Goal: Information Seeking & Learning: Learn about a topic

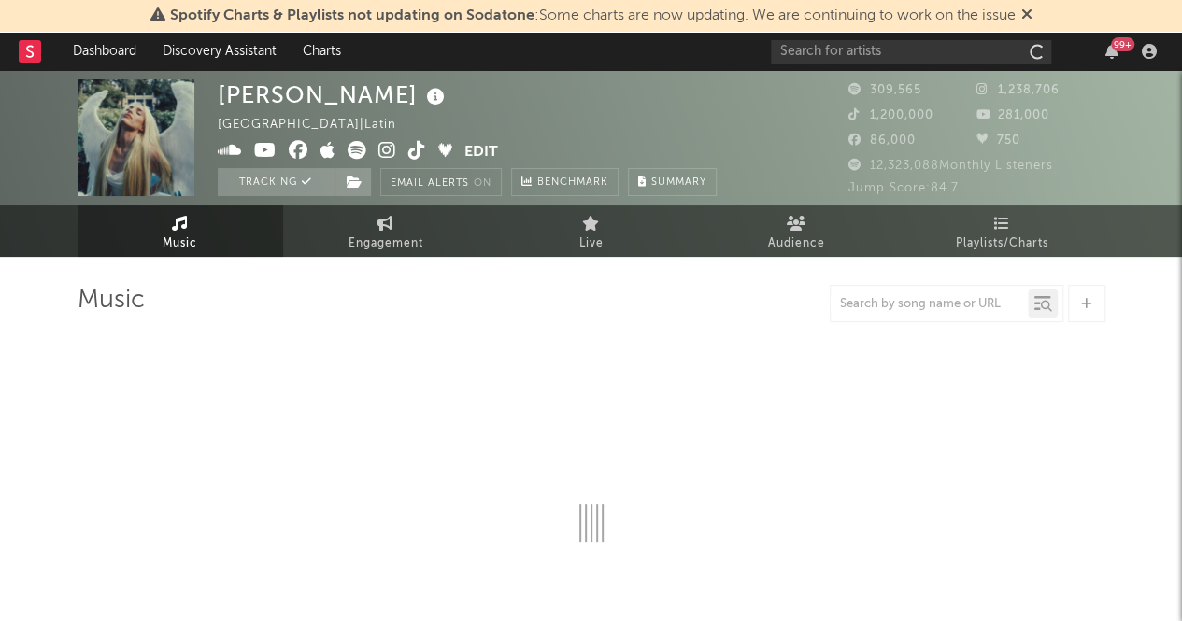
click at [0, 55] on nav "Dashboard Discovery Assistant Charts 99 +" at bounding box center [591, 51] width 1182 height 37
select select "6m"
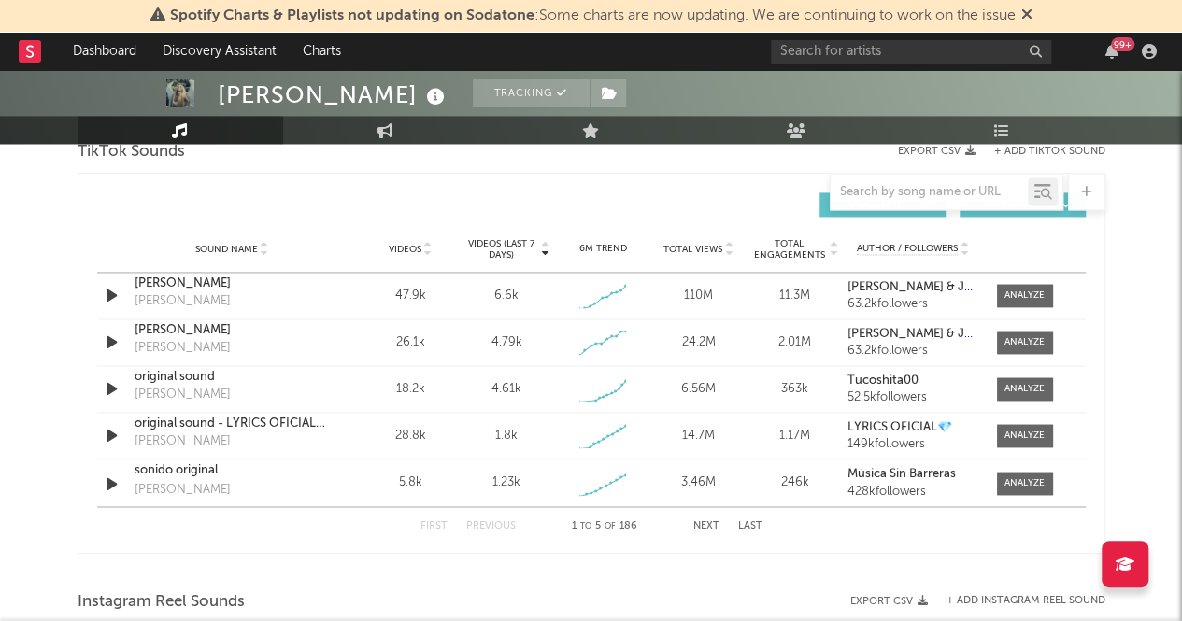
scroll to position [1276, 0]
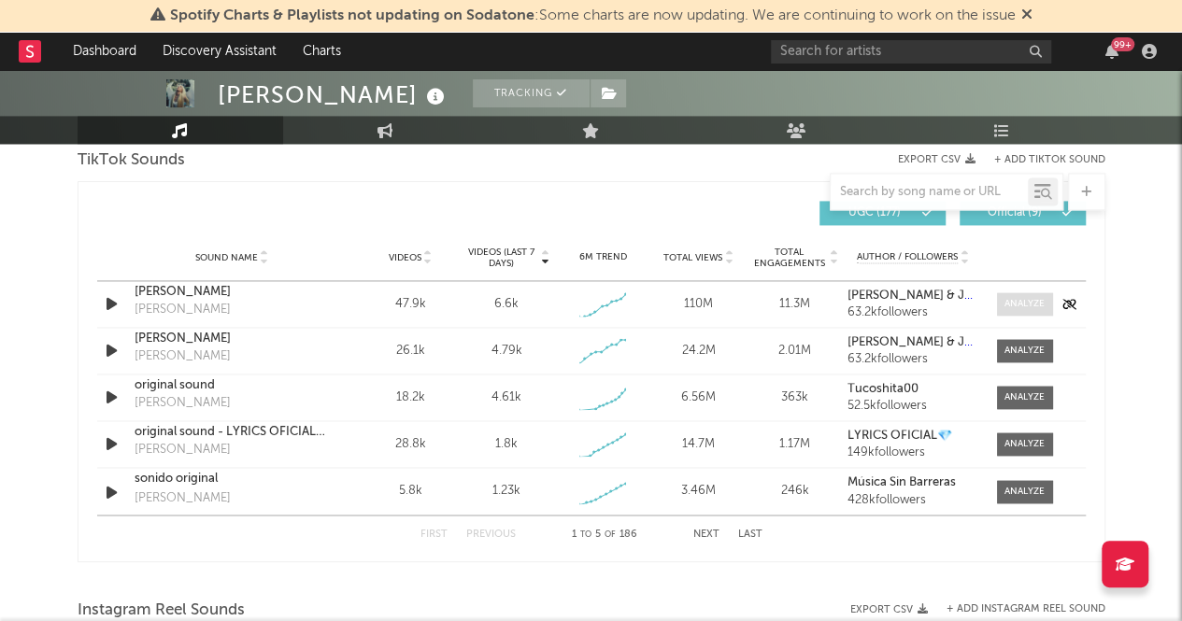
click at [1024, 292] on span at bounding box center [1025, 303] width 56 height 23
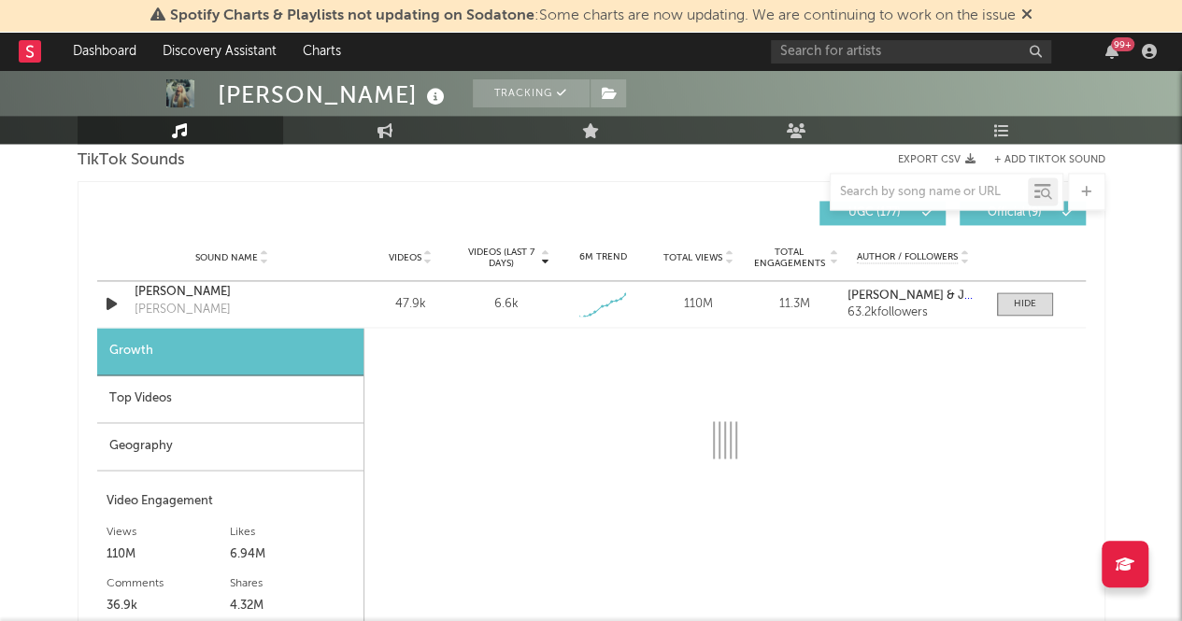
select select "1w"
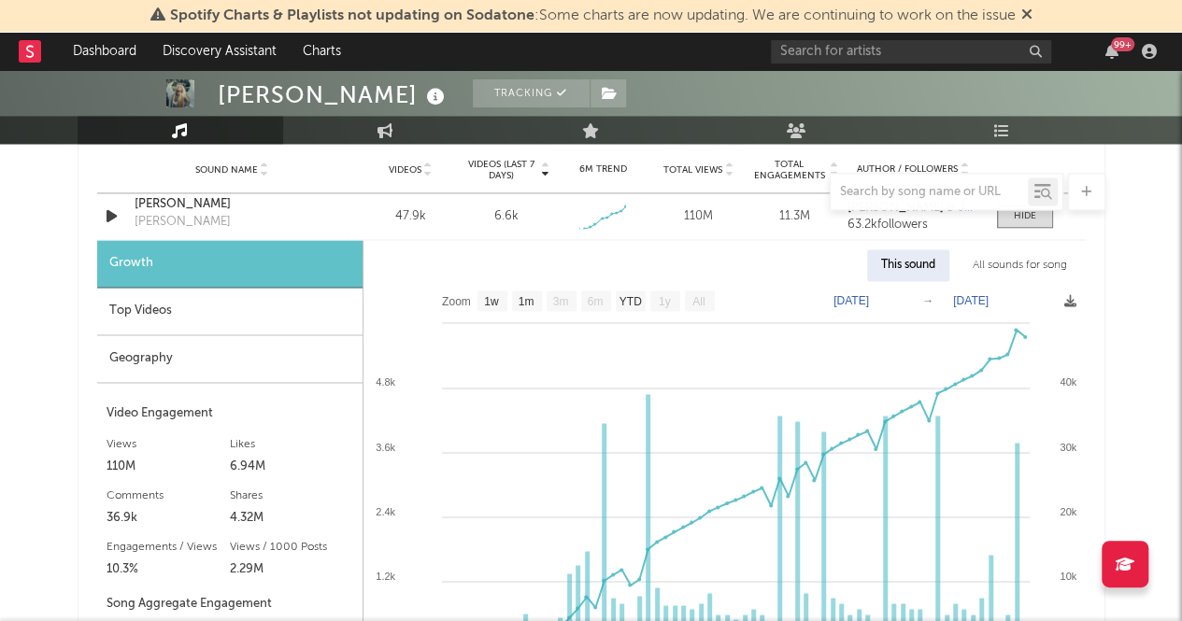
scroll to position [1364, 0]
click at [178, 302] on div "Top Videos" at bounding box center [229, 311] width 265 height 48
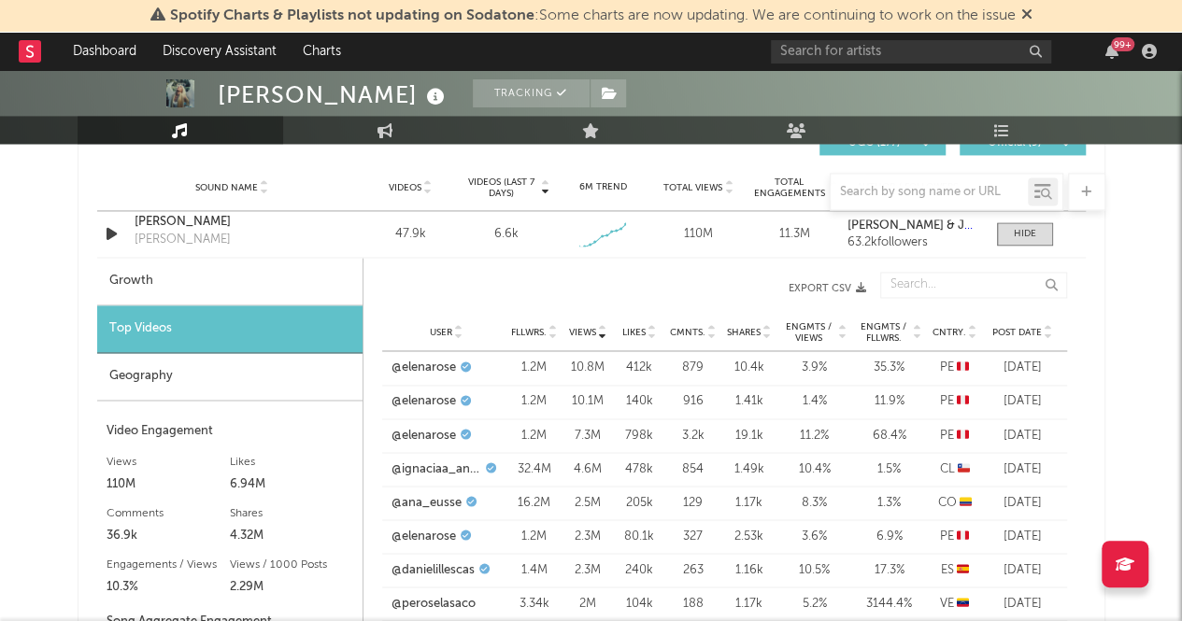
scroll to position [1344, 0]
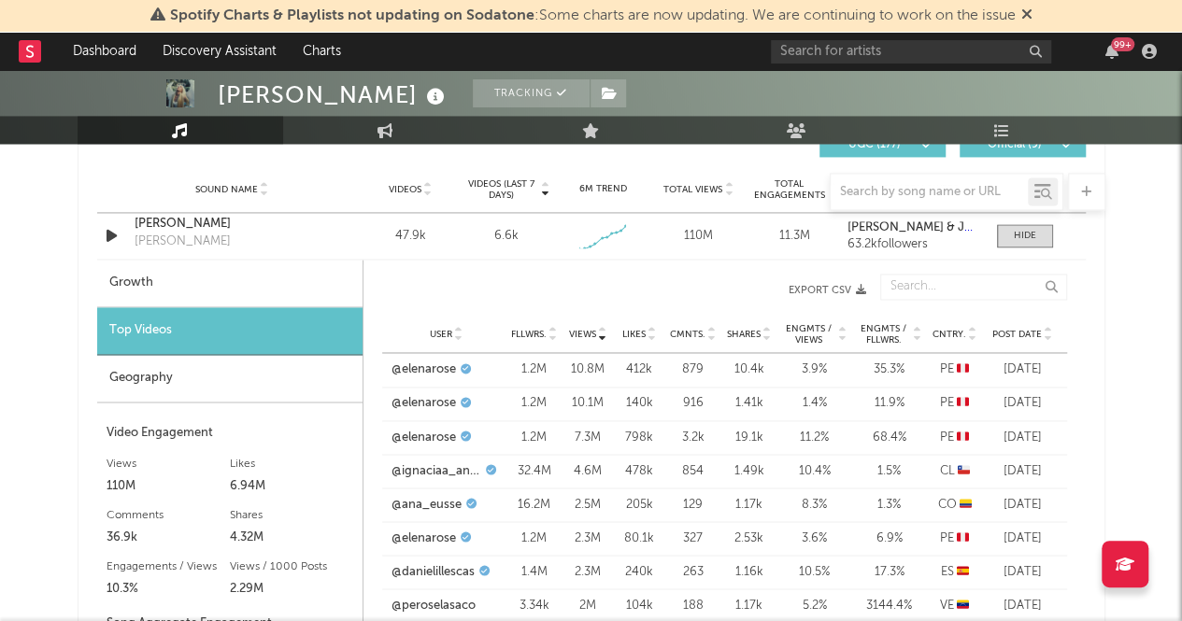
click at [209, 381] on div "Geography" at bounding box center [229, 379] width 265 height 48
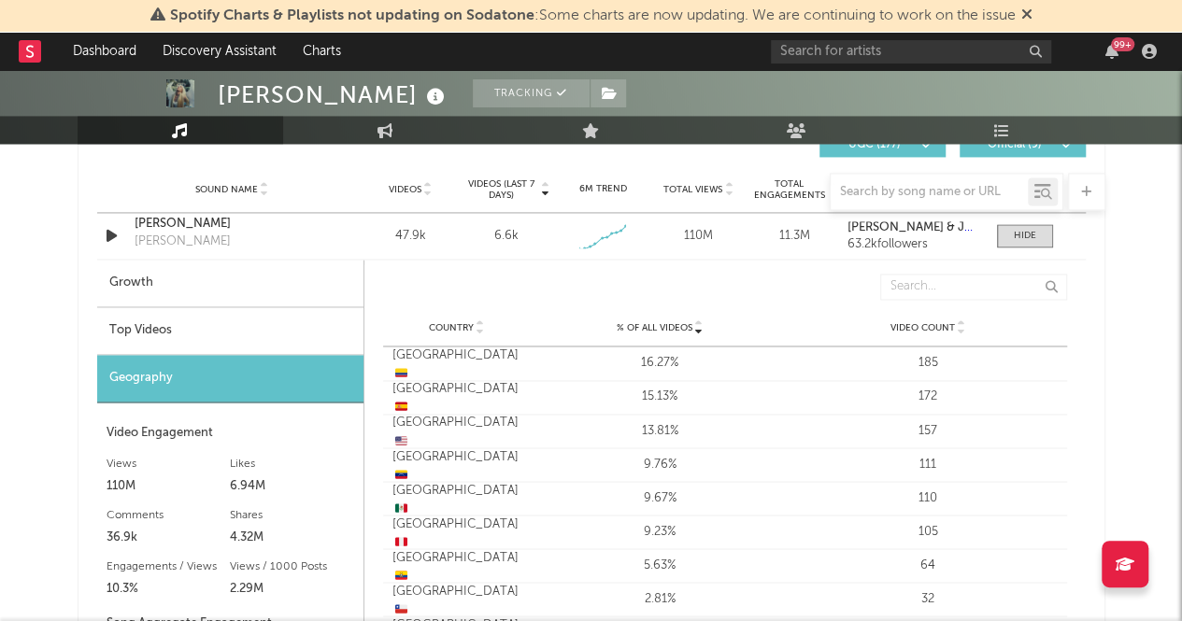
click at [151, 278] on div "Growth" at bounding box center [230, 284] width 266 height 48
select select "1w"
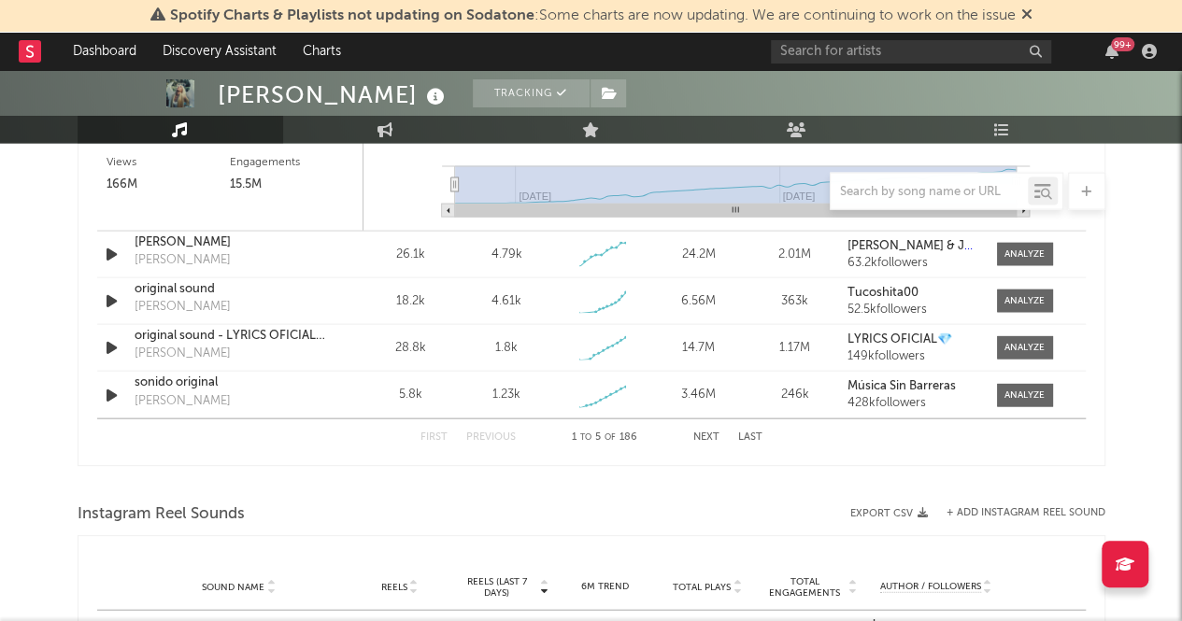
scroll to position [1886, 0]
click at [1008, 301] on div at bounding box center [1025, 302] width 40 height 14
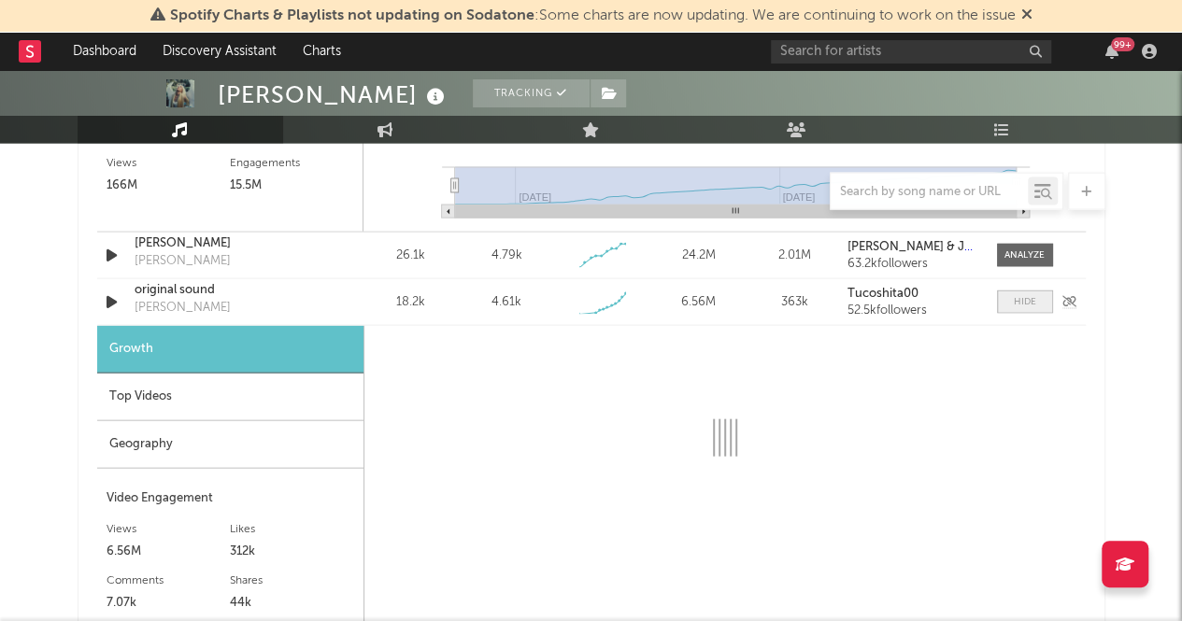
select select "1w"
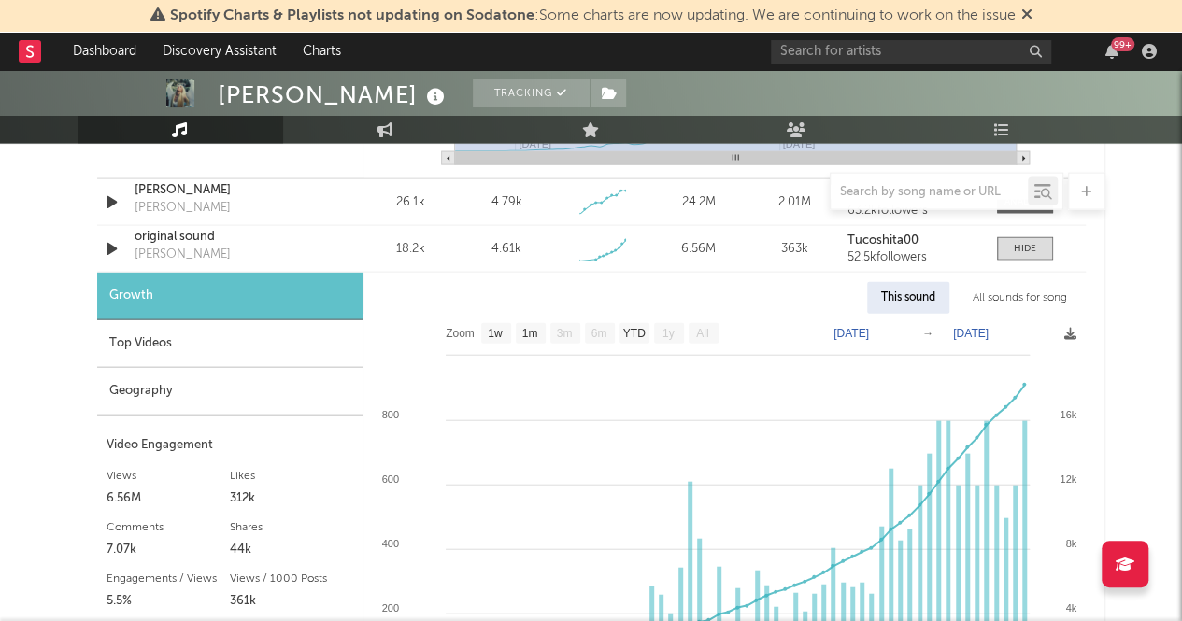
scroll to position [1930, 0]
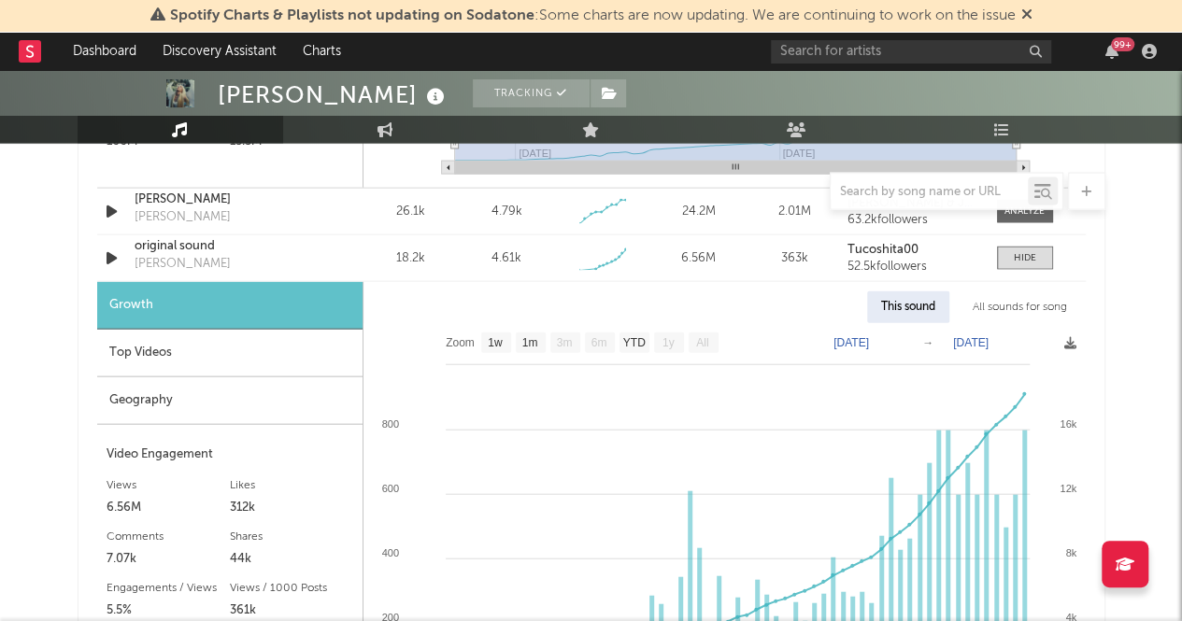
click at [239, 349] on div "Top Videos" at bounding box center [229, 354] width 265 height 48
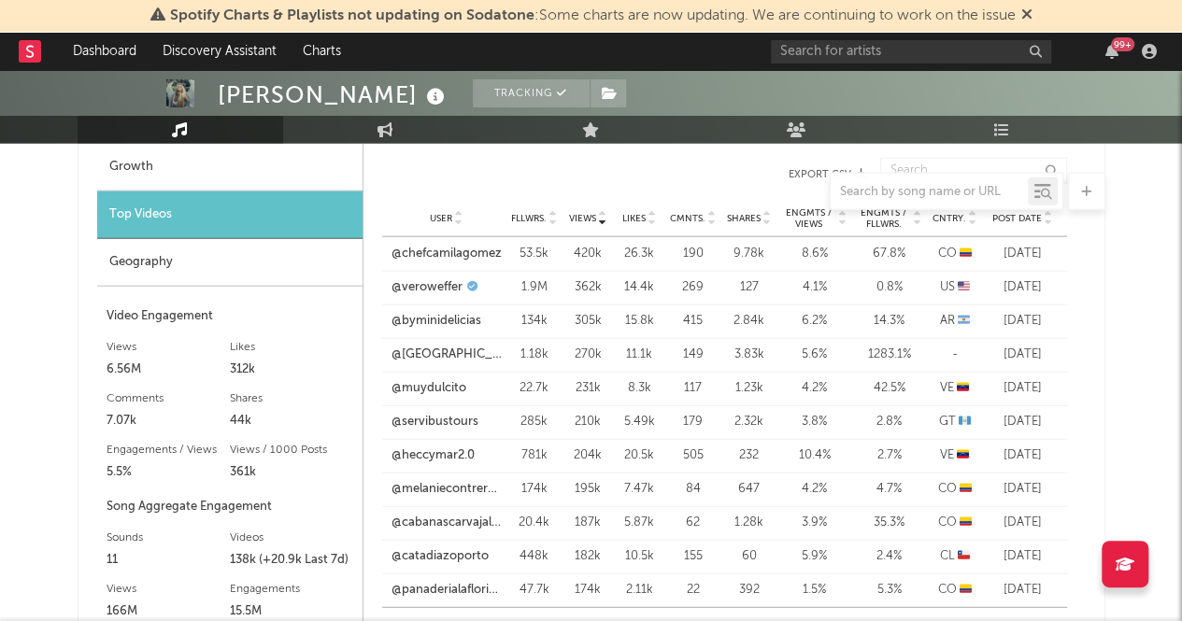
scroll to position [2477, 0]
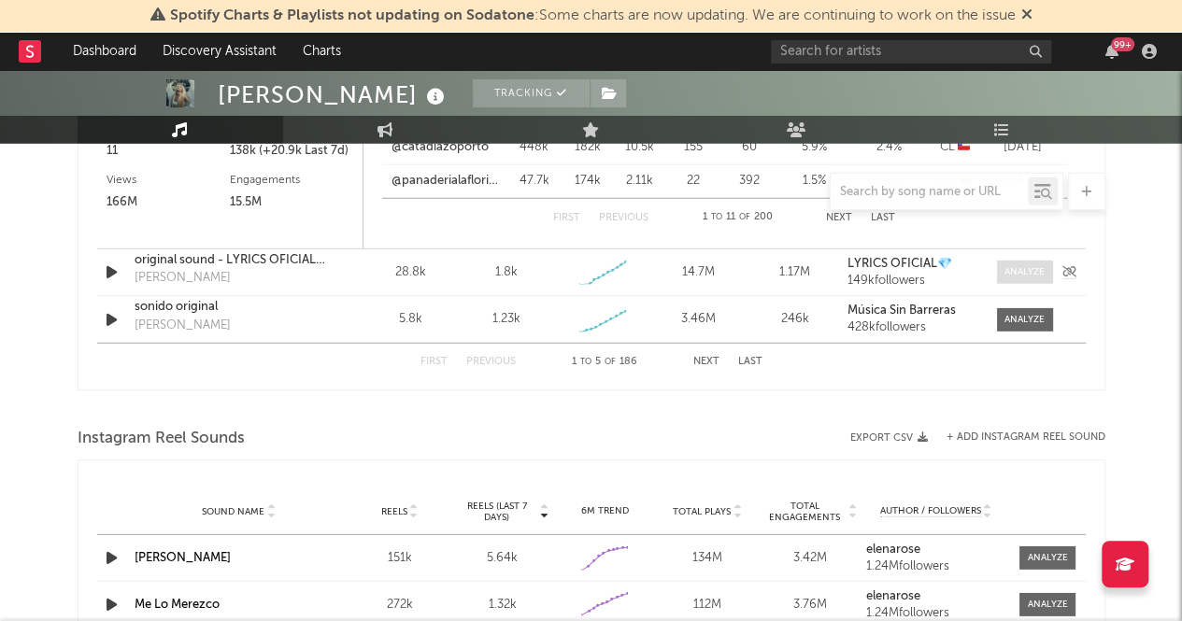
click at [1024, 266] on div at bounding box center [1025, 272] width 40 height 14
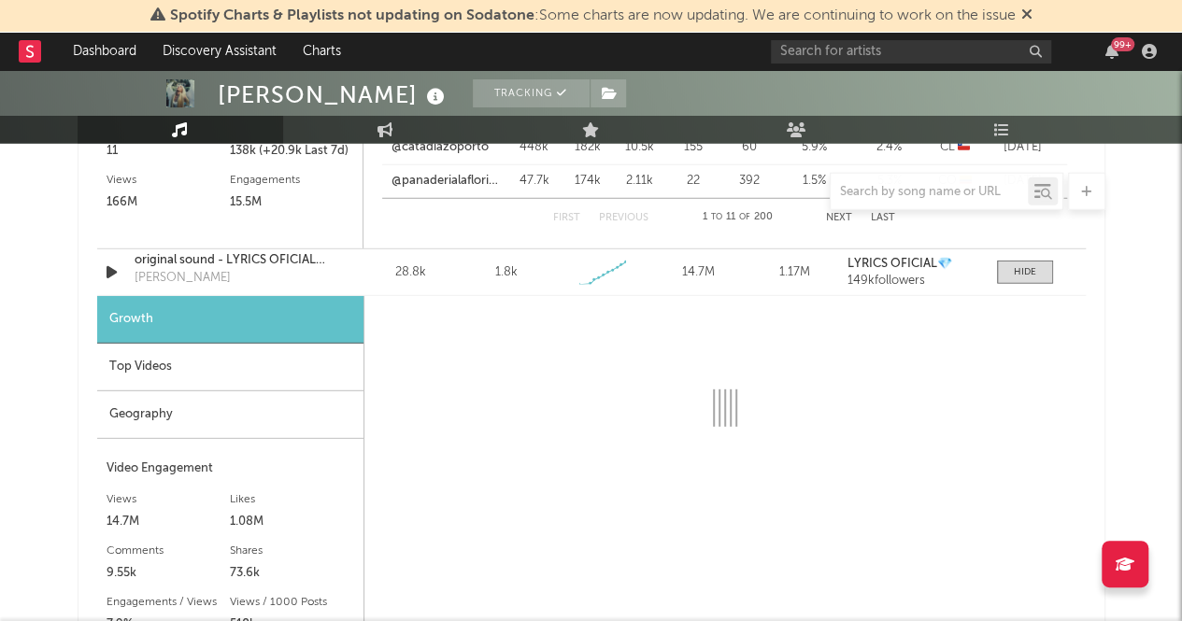
select select "1w"
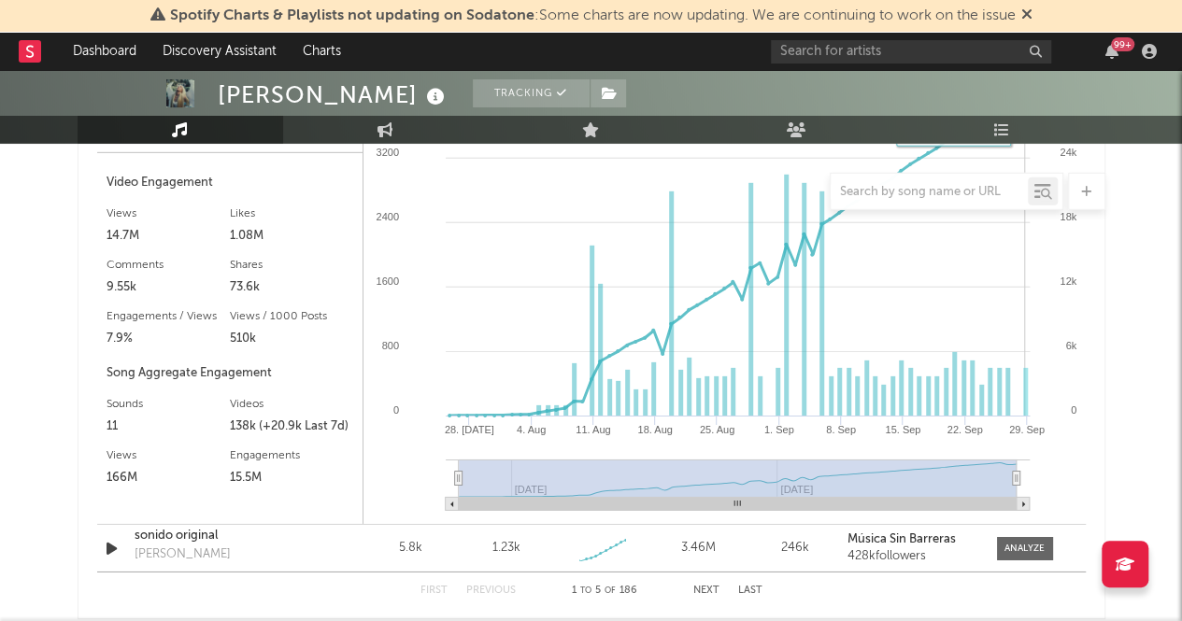
scroll to position [2766, 0]
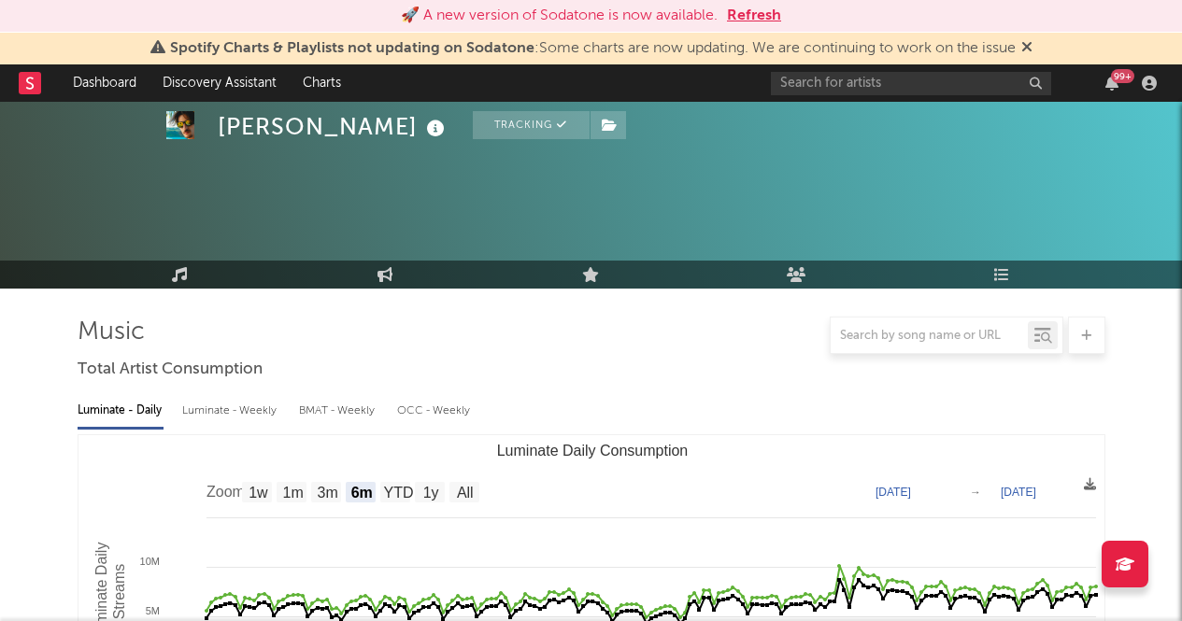
select select "6m"
select select "All"
select select "1w"
select select "YTD"
select select "1w"
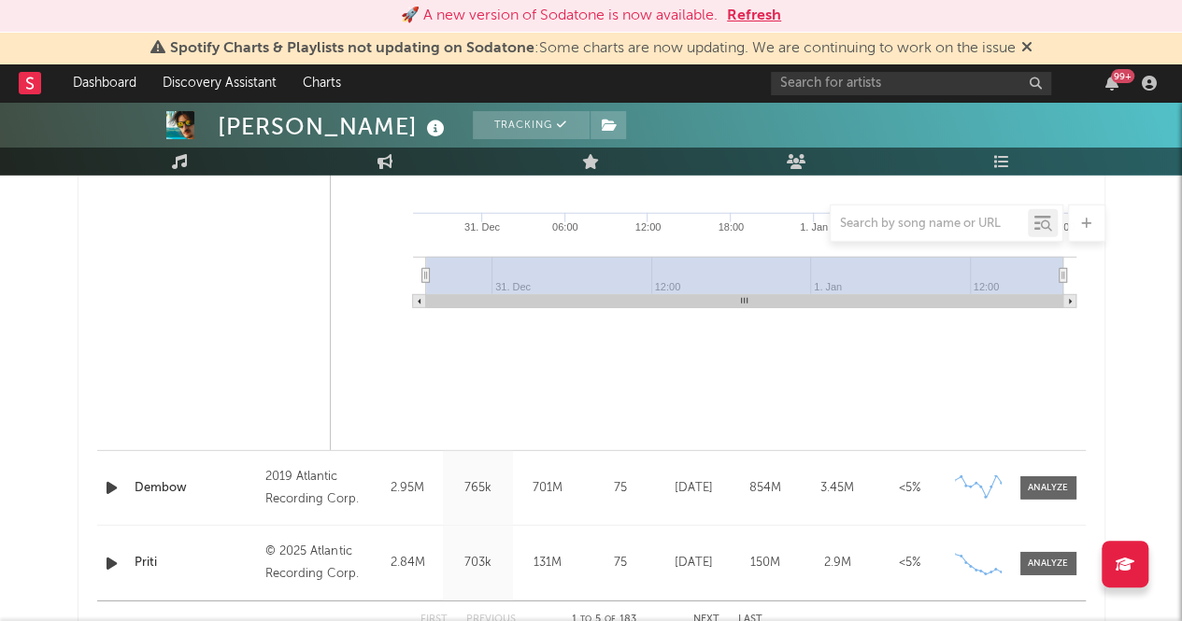
scroll to position [2555, 0]
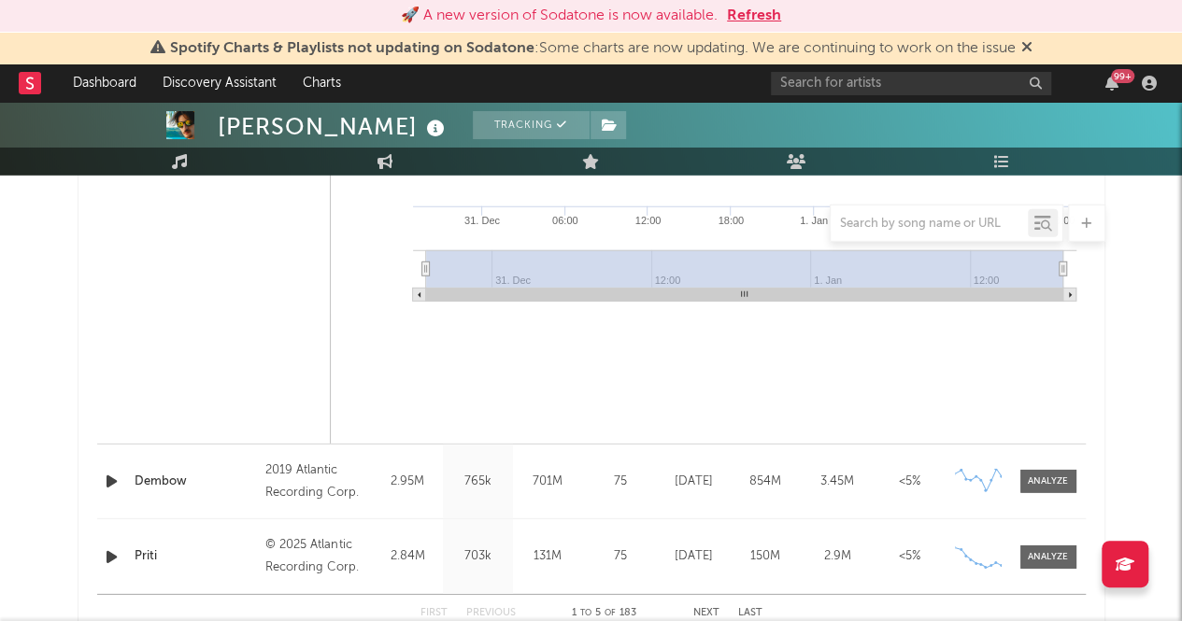
drag, startPoint x: 269, startPoint y: 421, endPoint x: 18, endPoint y: 341, distance: 263.9
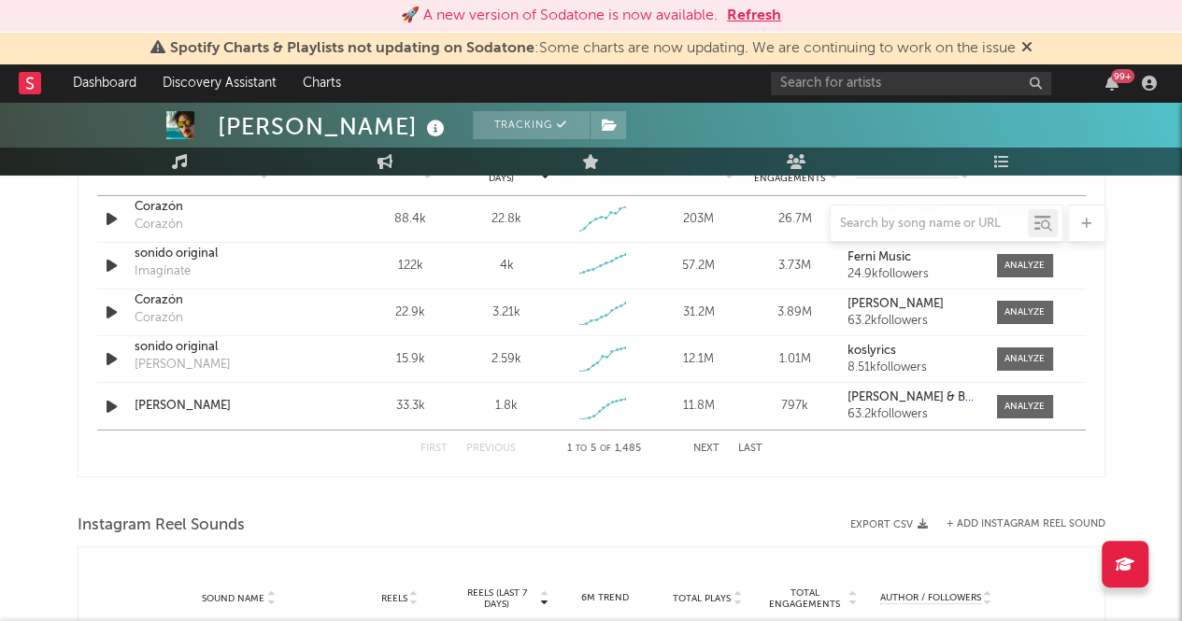
scroll to position [3168, 0]
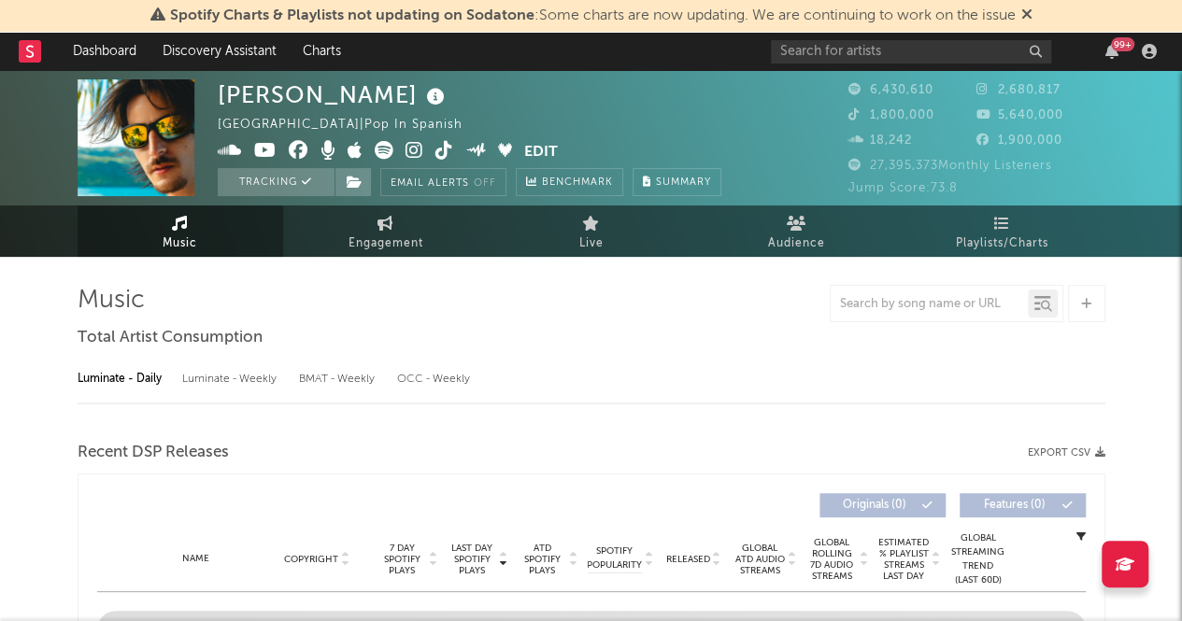
select select "6m"
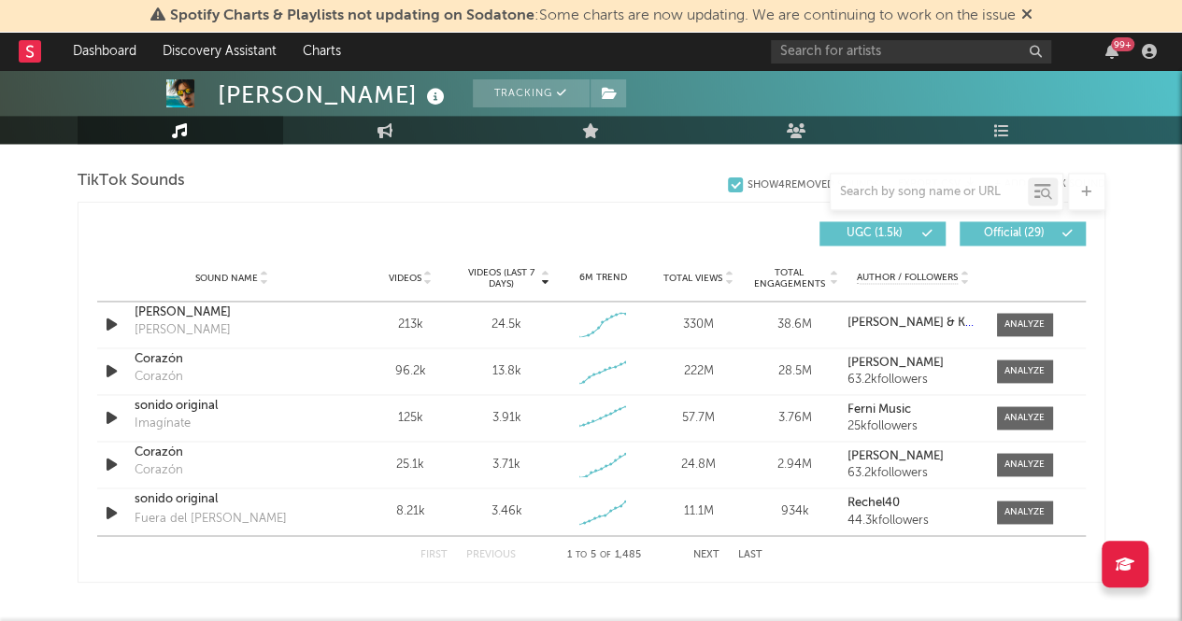
scroll to position [1254, 0]
click at [1024, 357] on div "Sound Name Corazón Corazón Videos 96.2k Videos (last 7 days) 13.8k Weekly Growt…" at bounding box center [591, 372] width 989 height 46
click at [1033, 383] on div "Sound Name Corazón Corazón Videos 96.2k Videos (last 7 days) 13.8k Weekly Growt…" at bounding box center [591, 372] width 989 height 46
click at [1033, 378] on div at bounding box center [1025, 372] width 40 height 14
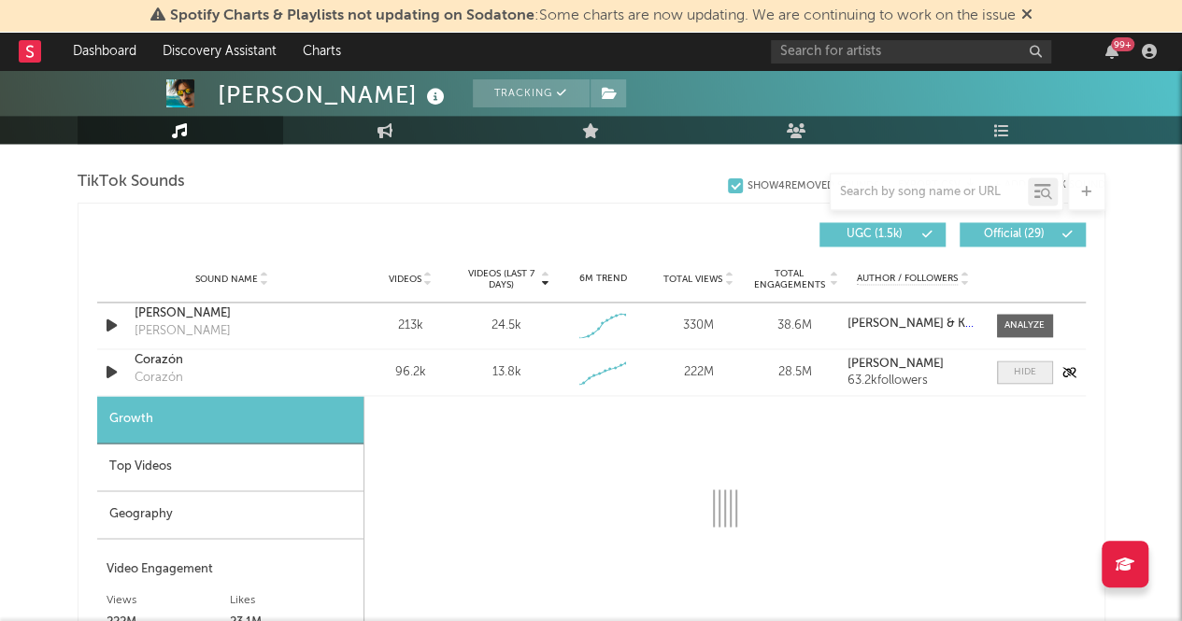
select select "1w"
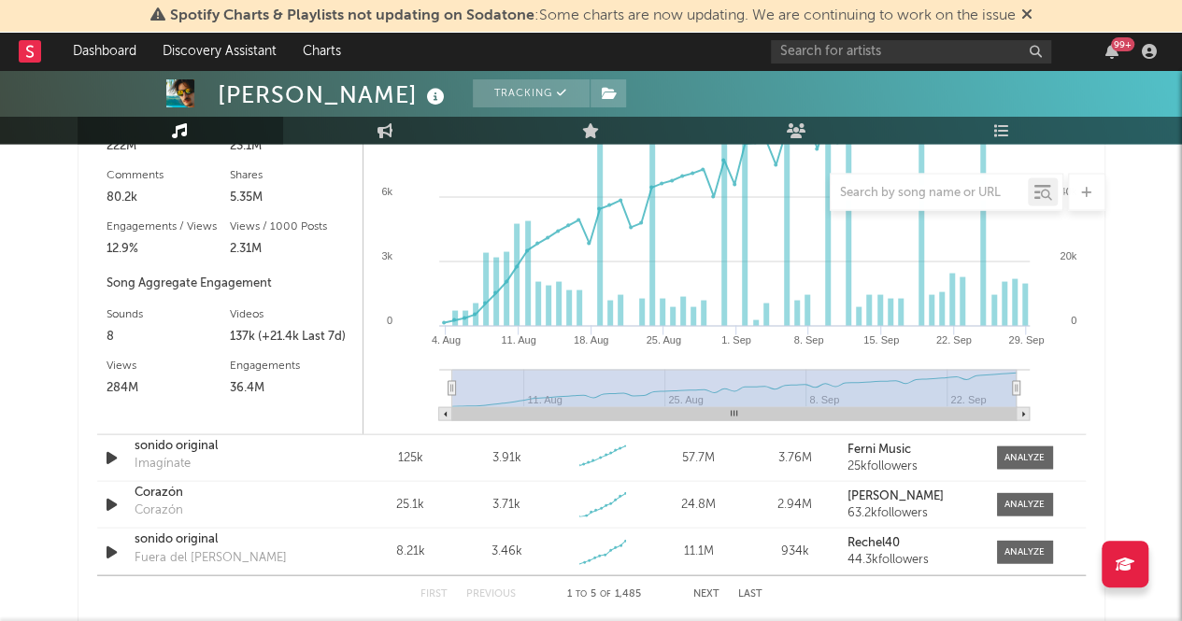
scroll to position [1778, 0]
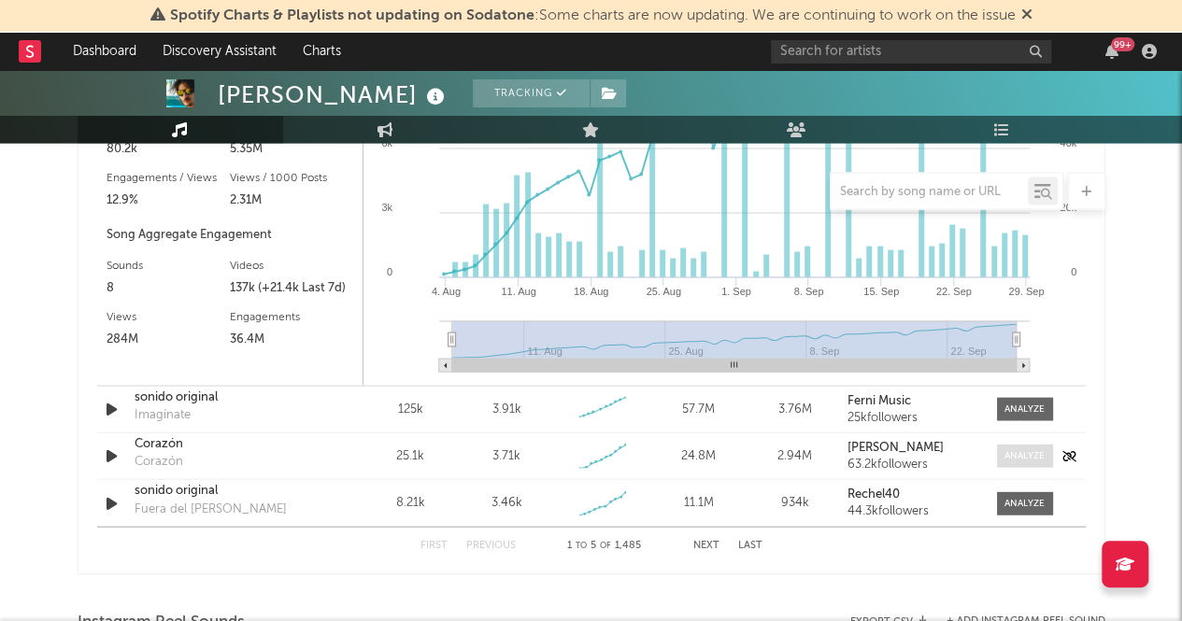
click at [1020, 449] on div at bounding box center [1025, 456] width 40 height 14
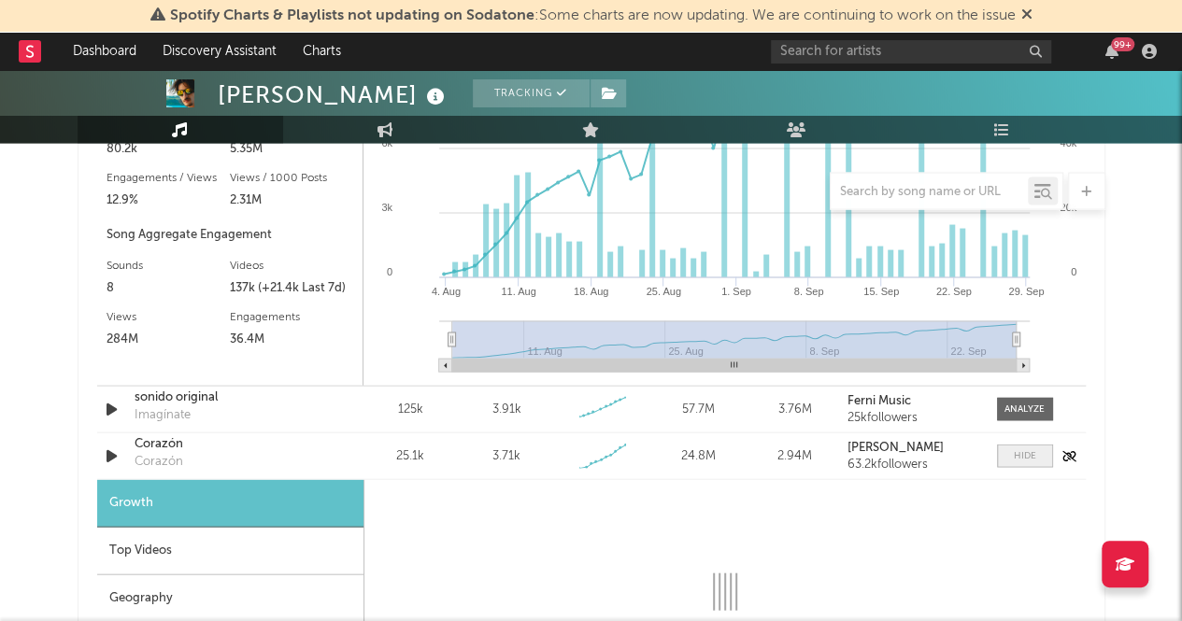
select select "1w"
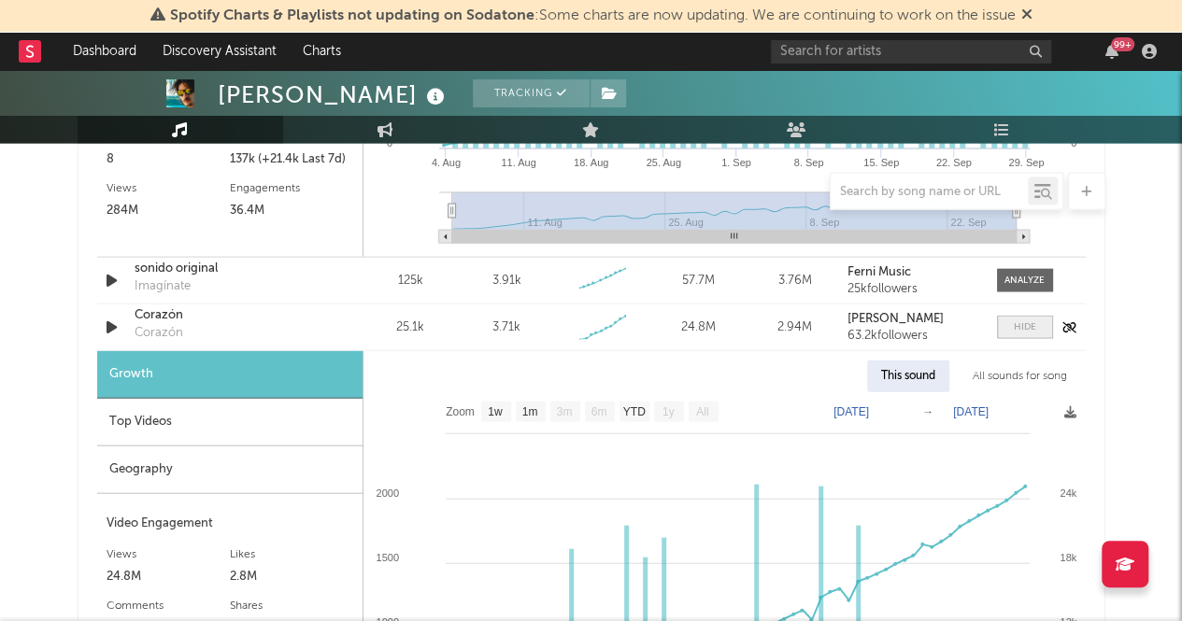
scroll to position [2054, 0]
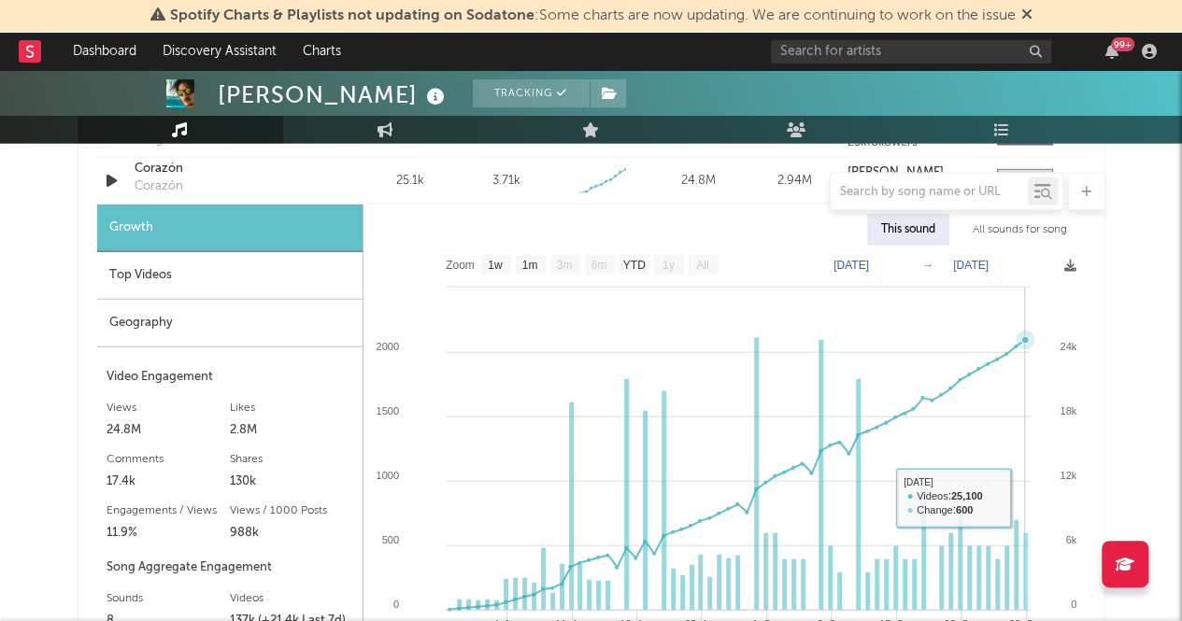
click at [1025, 496] on rect at bounding box center [724, 482] width 722 height 473
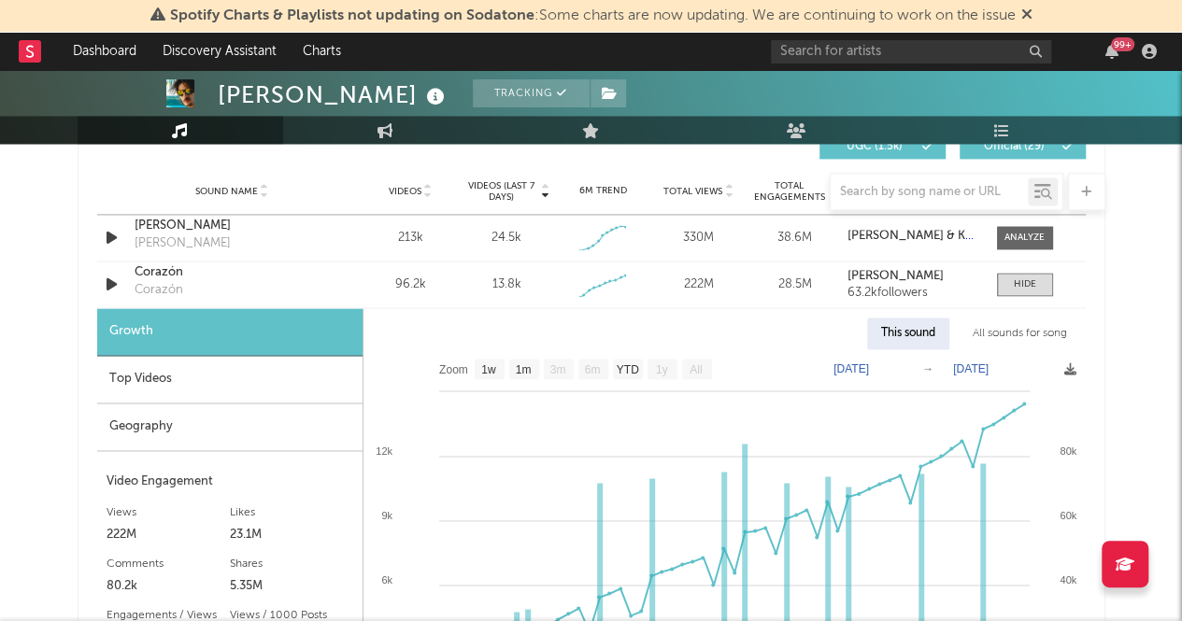
scroll to position [1344, 0]
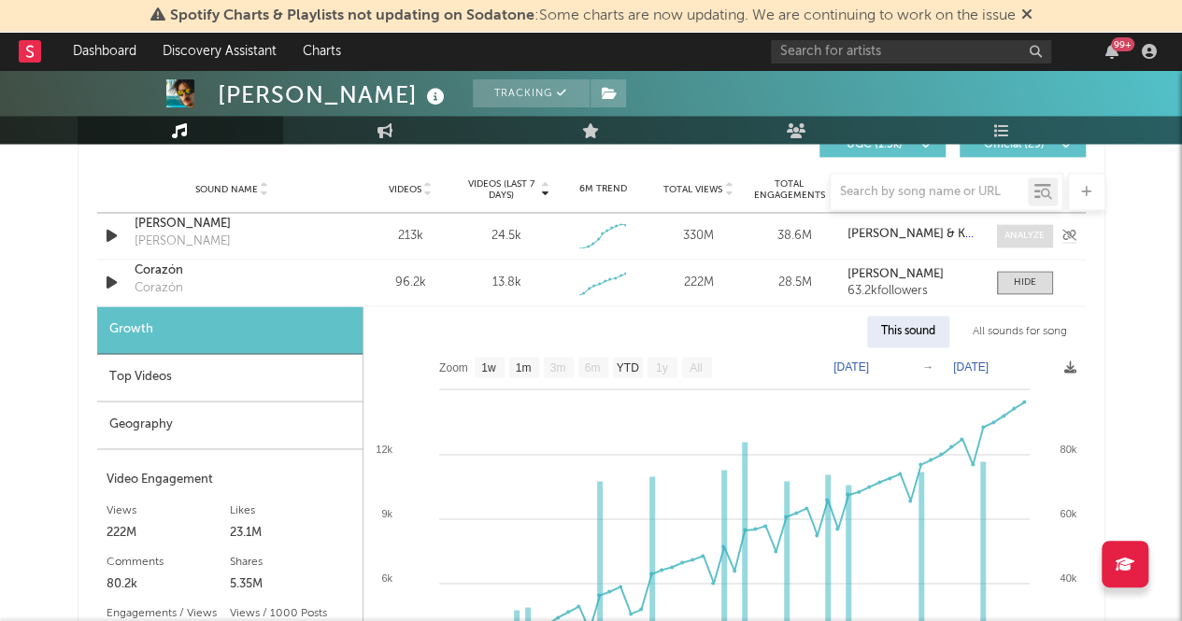
click at [1033, 229] on div at bounding box center [1025, 236] width 40 height 14
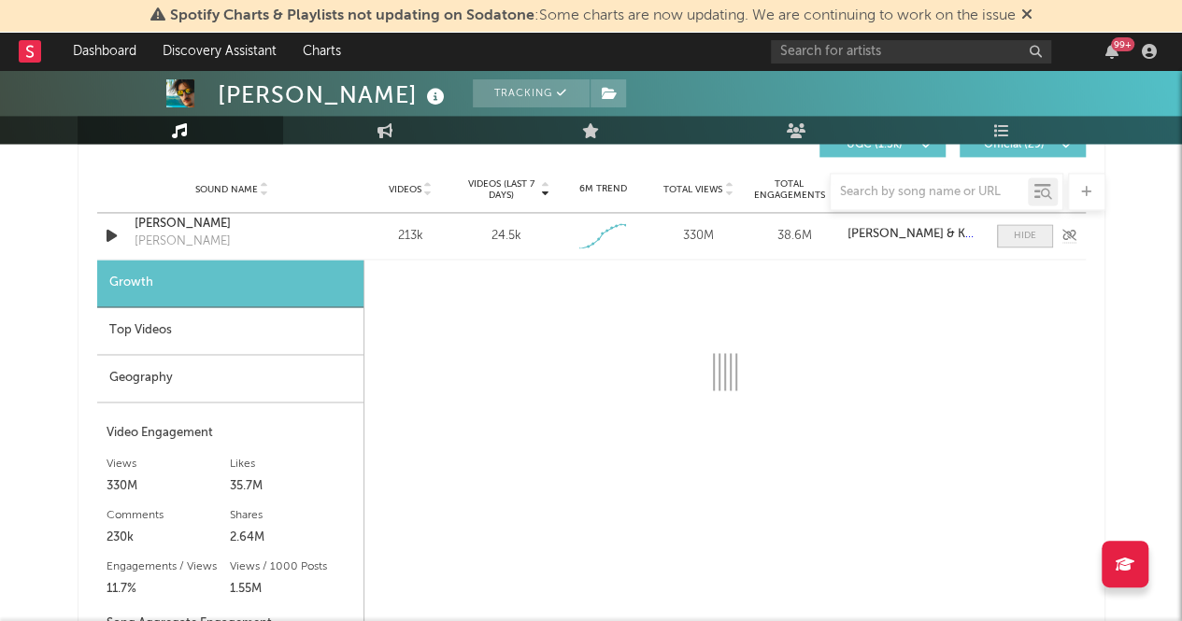
select select "1w"
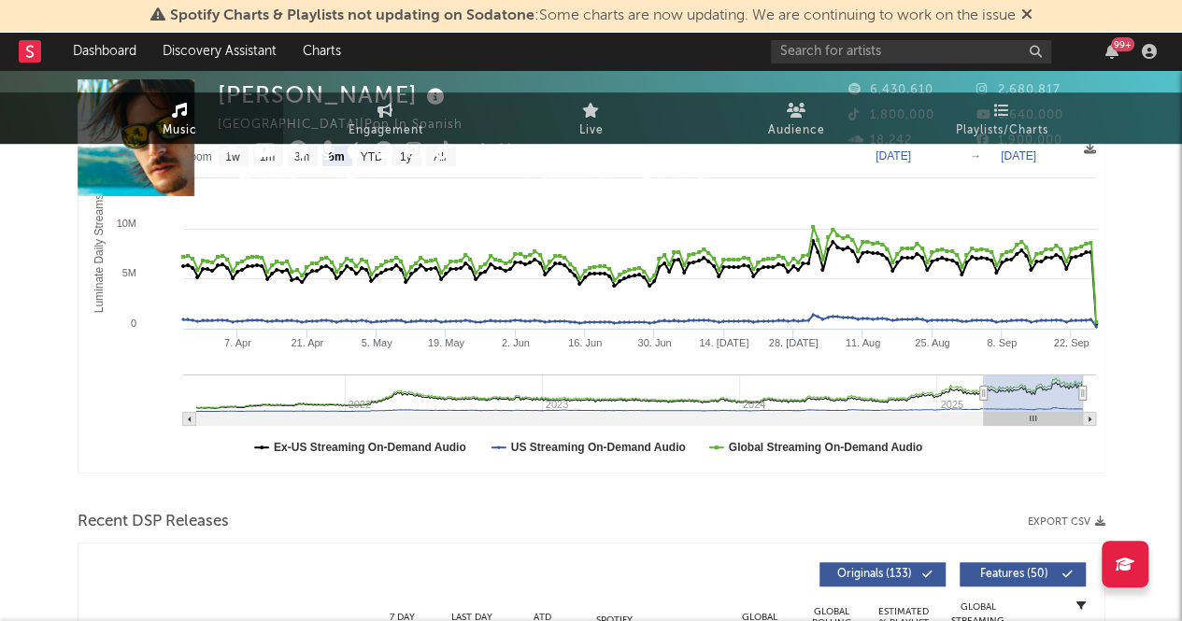
scroll to position [0, 0]
